Goal: Subscribe to service/newsletter

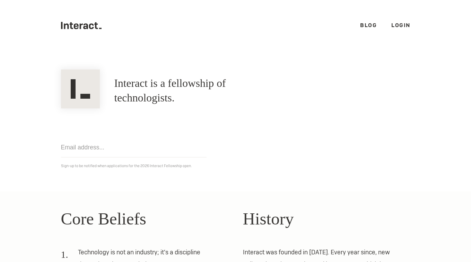
click at [172, 88] on h1 "Interact is a fellowship of technologists." at bounding box center [196, 90] width 164 height 29
click at [156, 148] on input "email" at bounding box center [134, 147] width 146 height 20
type input "[EMAIL_ADDRESS][DOMAIN_NAME]"
click at [240, 151] on div "[EMAIL_ADDRESS][DOMAIN_NAME] Get notified Sign-up to be notified when applicati…" at bounding box center [236, 138] width 364 height 61
click at [159, 154] on input "[EMAIL_ADDRESS][DOMAIN_NAME]" at bounding box center [134, 147] width 146 height 20
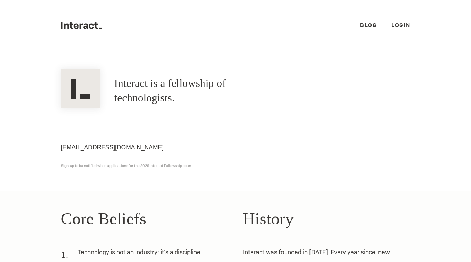
click input "Get notified" at bounding box center [0, 0] width 0 height 0
click at [162, 145] on input "[EMAIL_ADDRESS][DOMAIN_NAME]" at bounding box center [134, 147] width 146 height 20
click at [312, 129] on div "[EMAIL_ADDRESS][DOMAIN_NAME] Get notified Sign-up to be notified when applicati…" at bounding box center [236, 138] width 364 height 61
click at [368, 25] on link "Blog" at bounding box center [368, 25] width 17 height 7
